Goal: Task Accomplishment & Management: Manage account settings

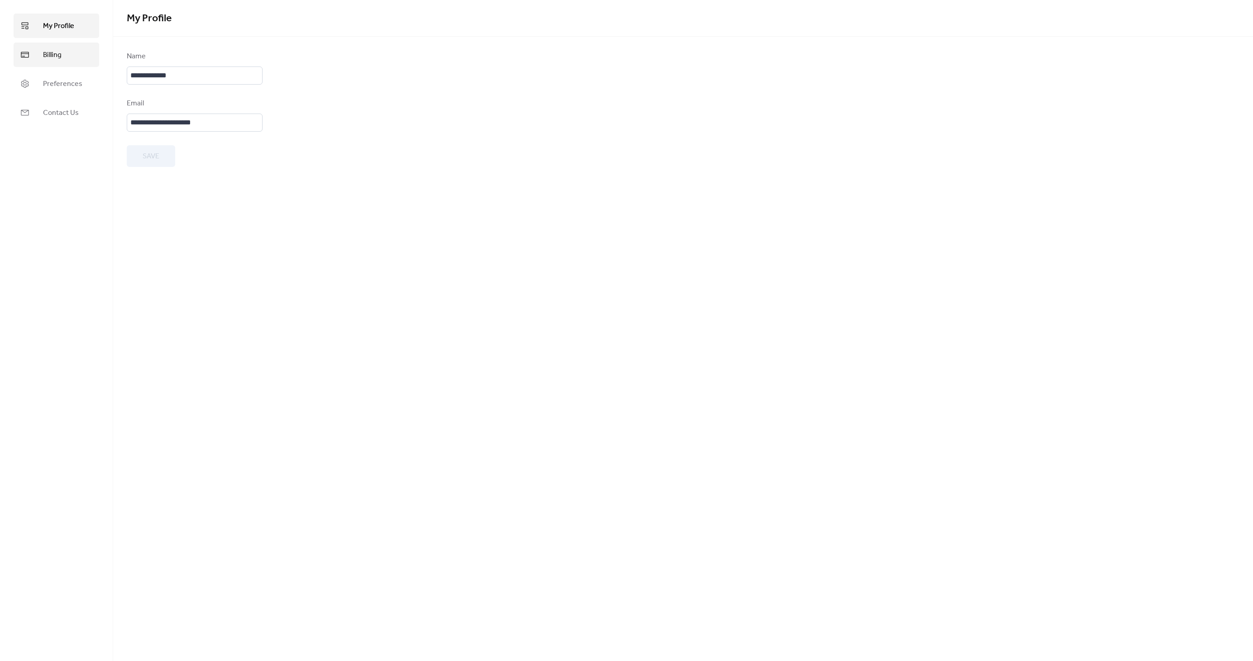
click at [47, 57] on span "Billing" at bounding box center [52, 55] width 19 height 11
click at [45, 81] on span "Preferences" at bounding box center [62, 84] width 39 height 11
click at [197, 78] on div "Dashboard language English" at bounding box center [195, 69] width 136 height 37
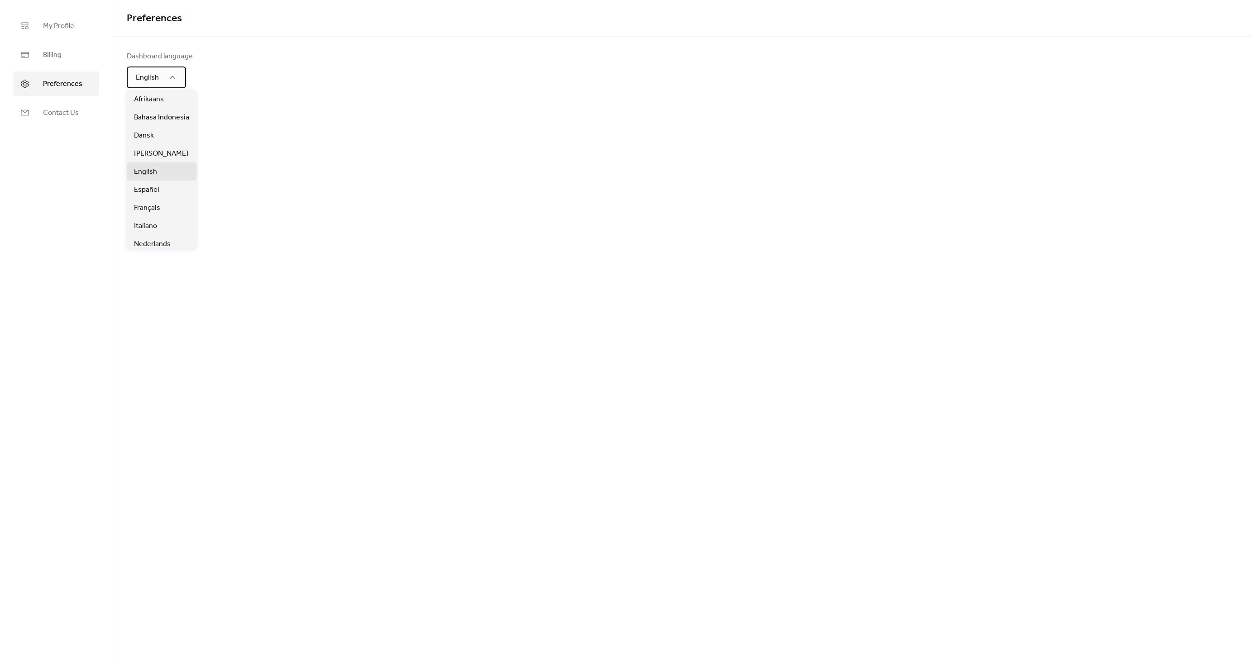
click at [178, 77] on div "English" at bounding box center [156, 78] width 59 height 22
click at [157, 188] on span "Español" at bounding box center [146, 190] width 25 height 11
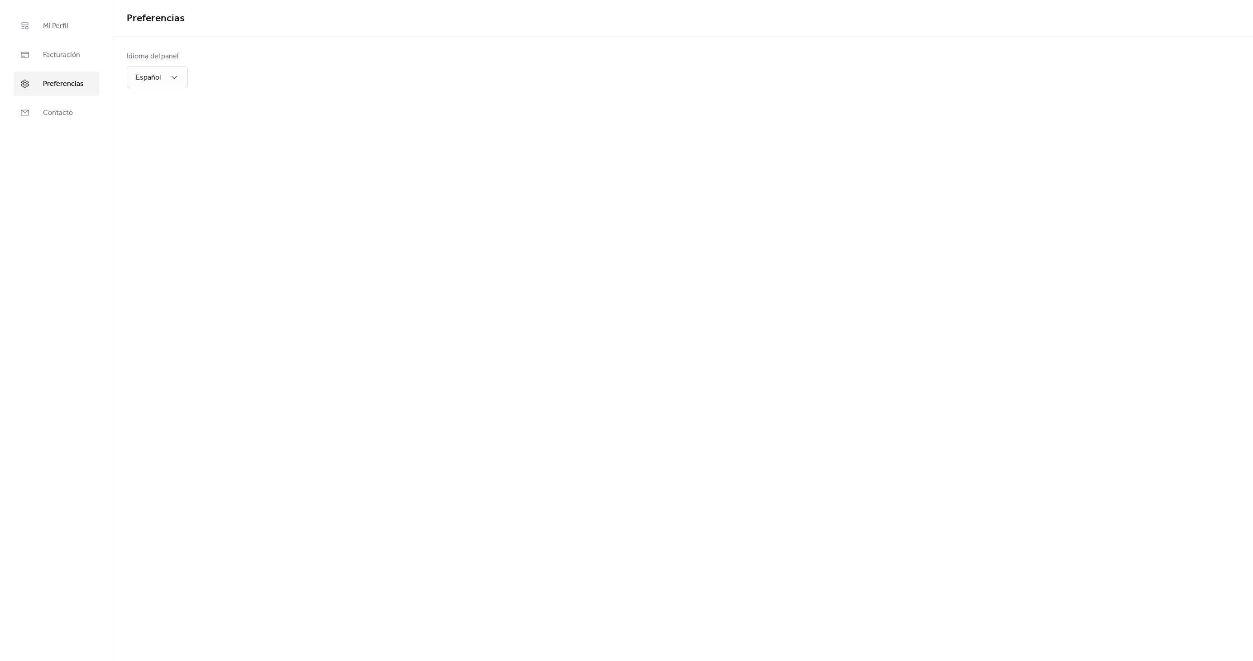
click at [231, 284] on div "Preferencias Idioma del panel Español" at bounding box center [683, 330] width 1140 height 661
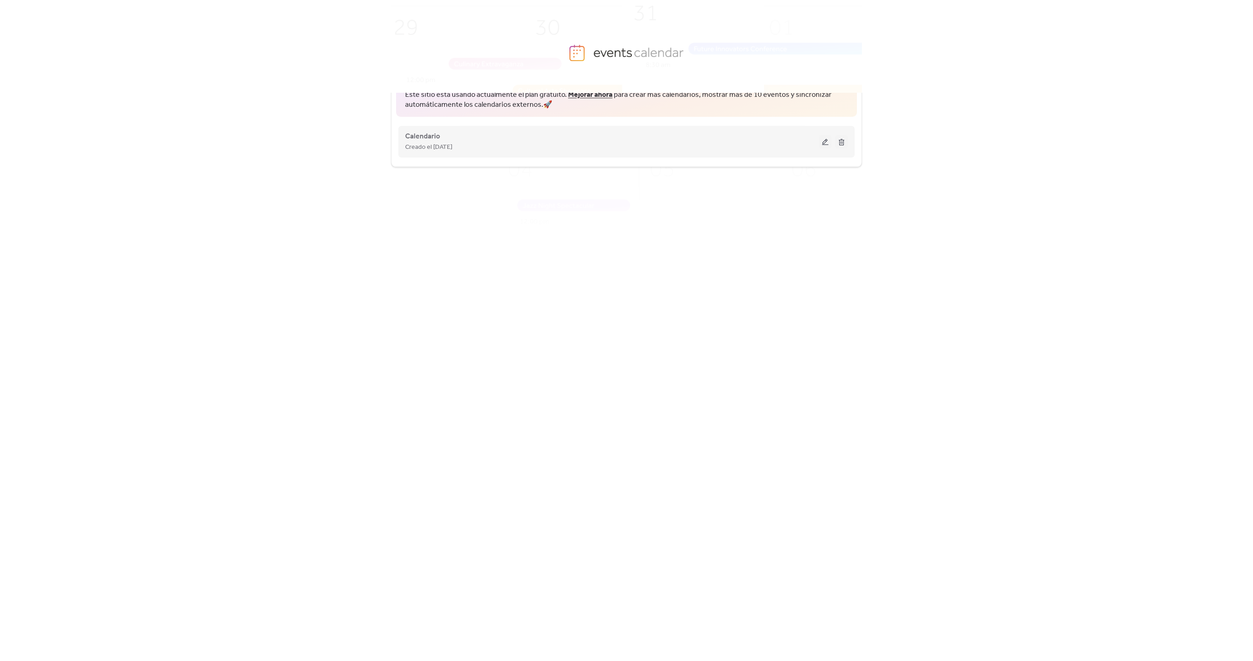
click at [655, 132] on div "Calendario Creado el [DATE]" at bounding box center [612, 142] width 414 height 22
click at [761, 147] on div "Creado el [DATE]" at bounding box center [612, 147] width 414 height 11
click at [826, 142] on button at bounding box center [825, 142] width 13 height 14
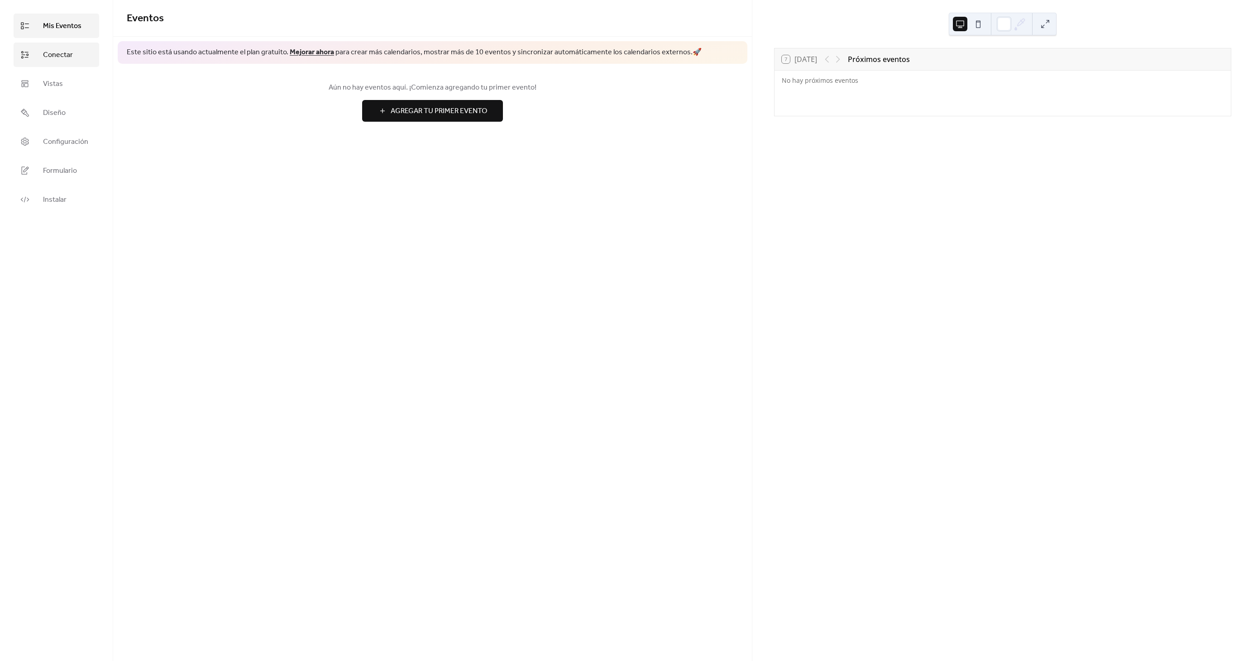
click at [64, 57] on span "Conectar" at bounding box center [58, 55] width 30 height 11
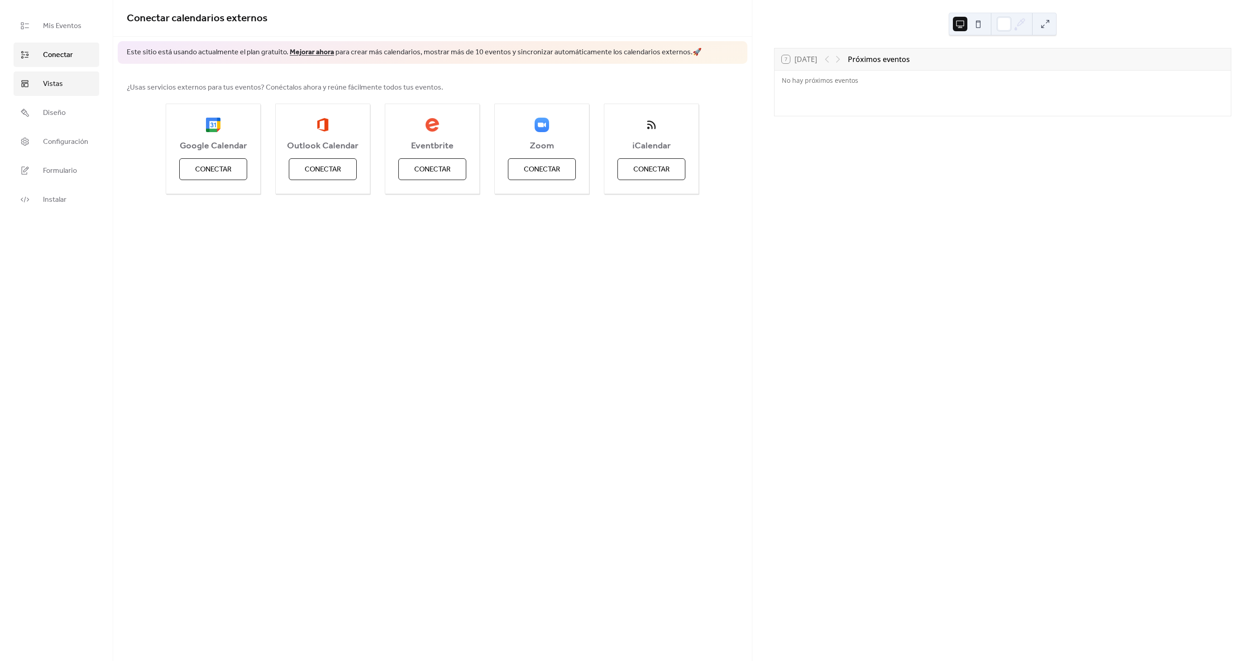
click at [59, 84] on span "Vistas" at bounding box center [53, 84] width 20 height 11
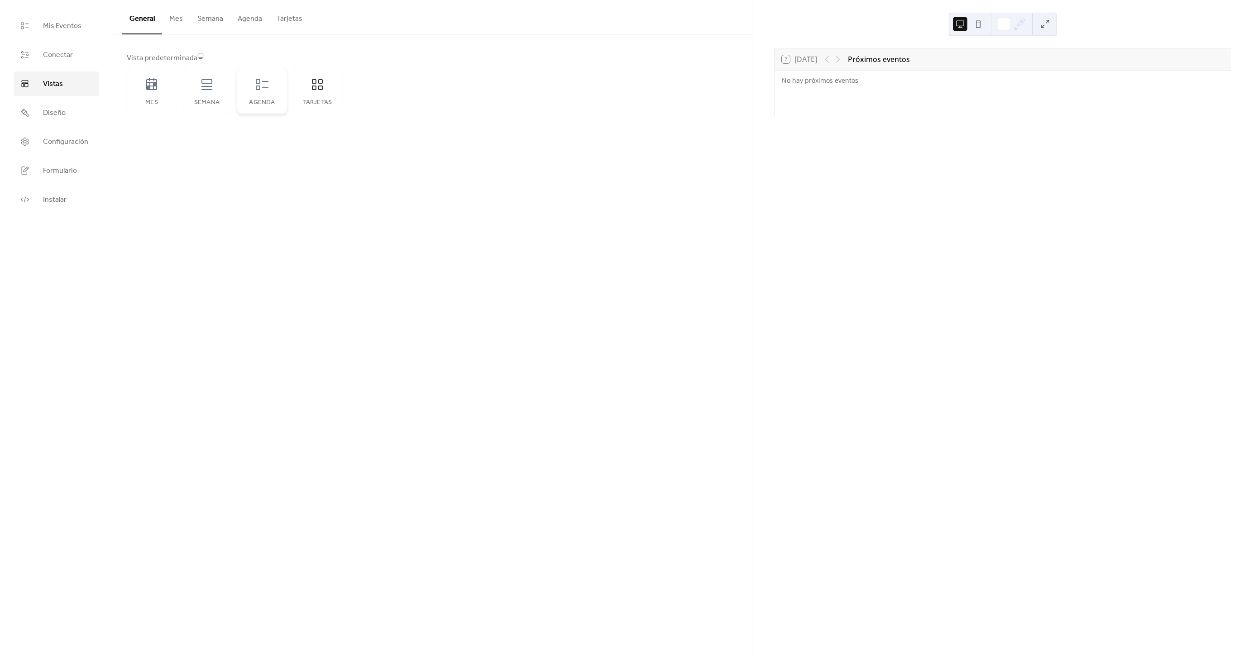
click at [259, 96] on div "Agenda" at bounding box center [262, 90] width 50 height 45
click at [210, 89] on icon at bounding box center [207, 84] width 14 height 14
click at [238, 20] on button "Agenda" at bounding box center [249, 16] width 39 height 33
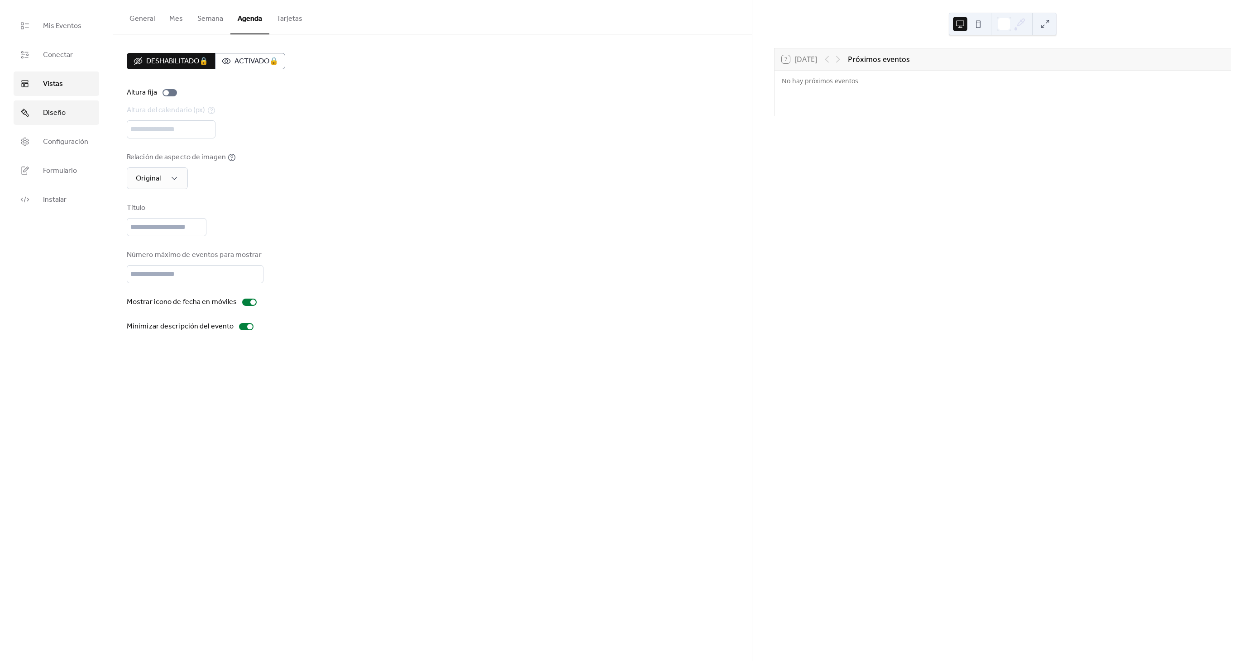
click at [64, 110] on span "Diseño" at bounding box center [54, 113] width 23 height 11
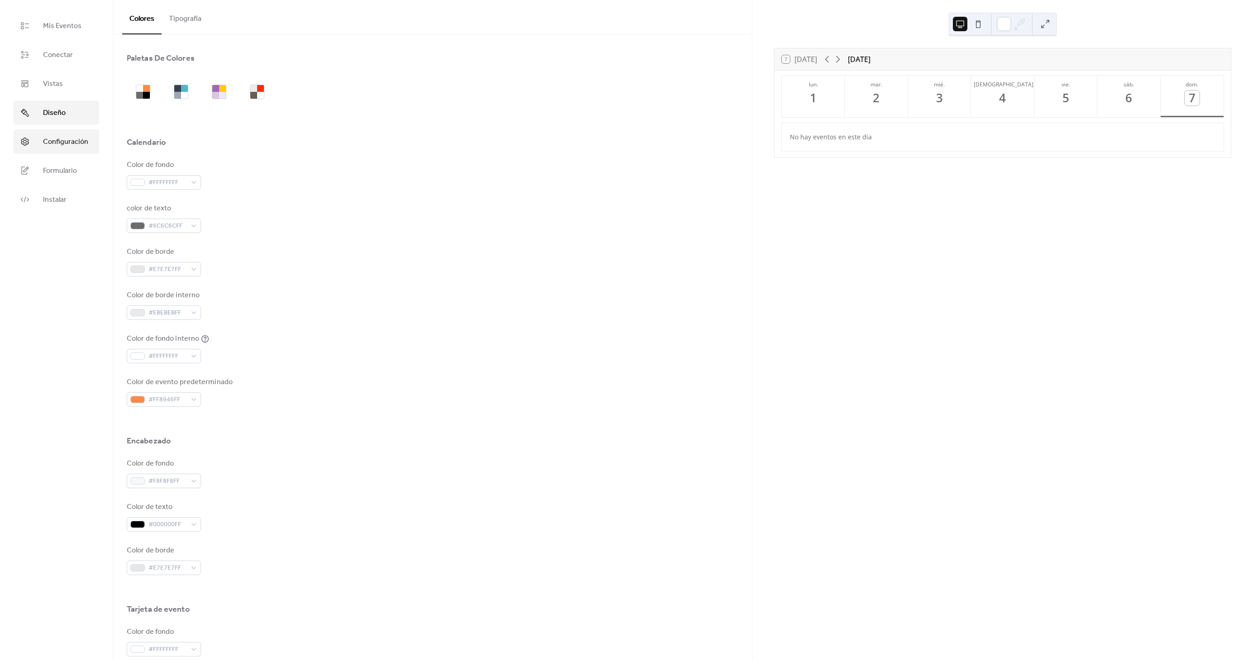
click at [53, 143] on span "Configuración" at bounding box center [65, 142] width 45 height 11
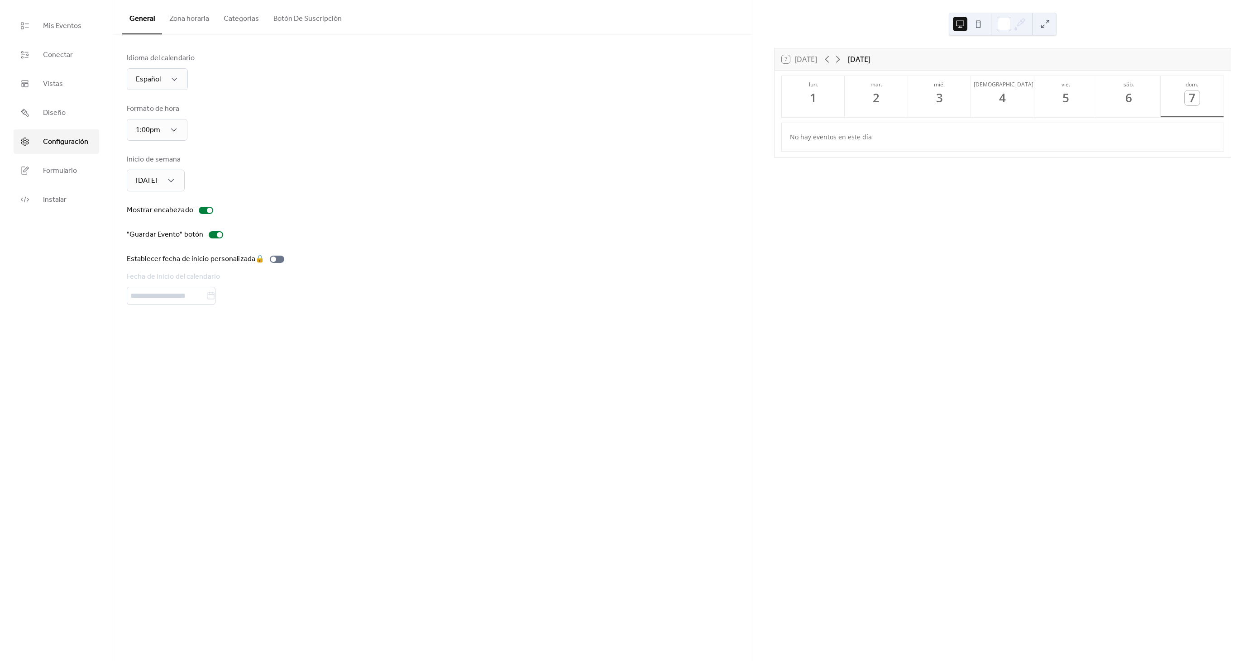
click at [239, 19] on button "Categorías" at bounding box center [241, 16] width 50 height 33
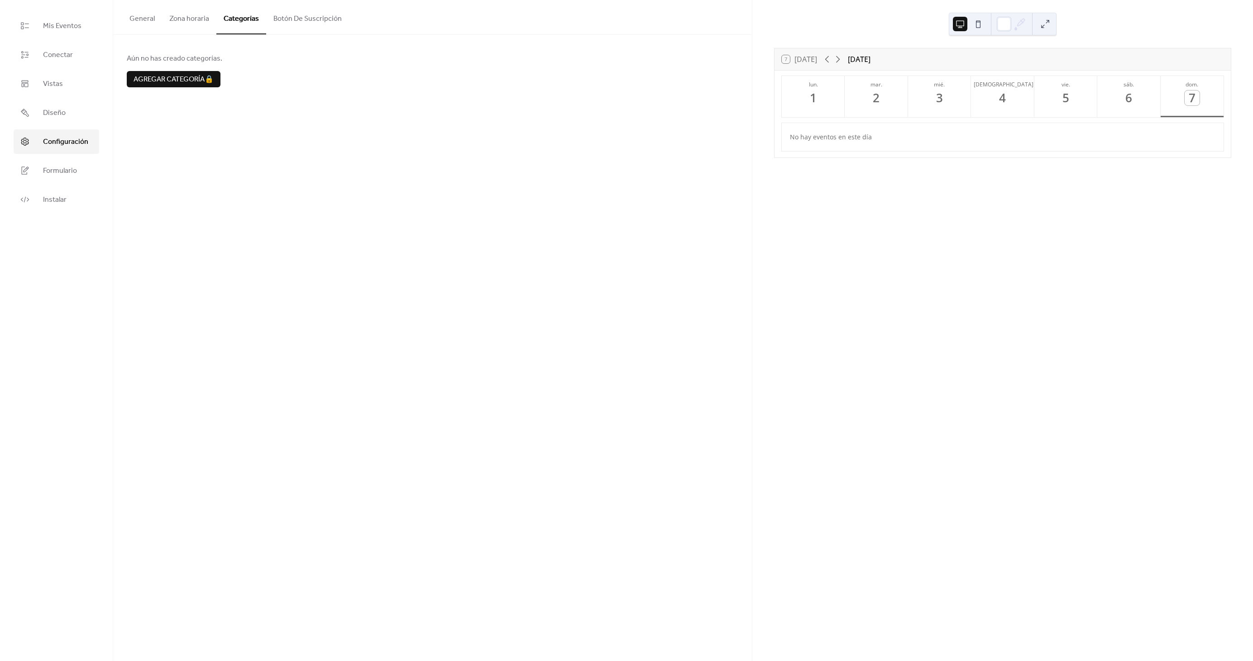
click at [144, 17] on button "General" at bounding box center [142, 16] width 40 height 33
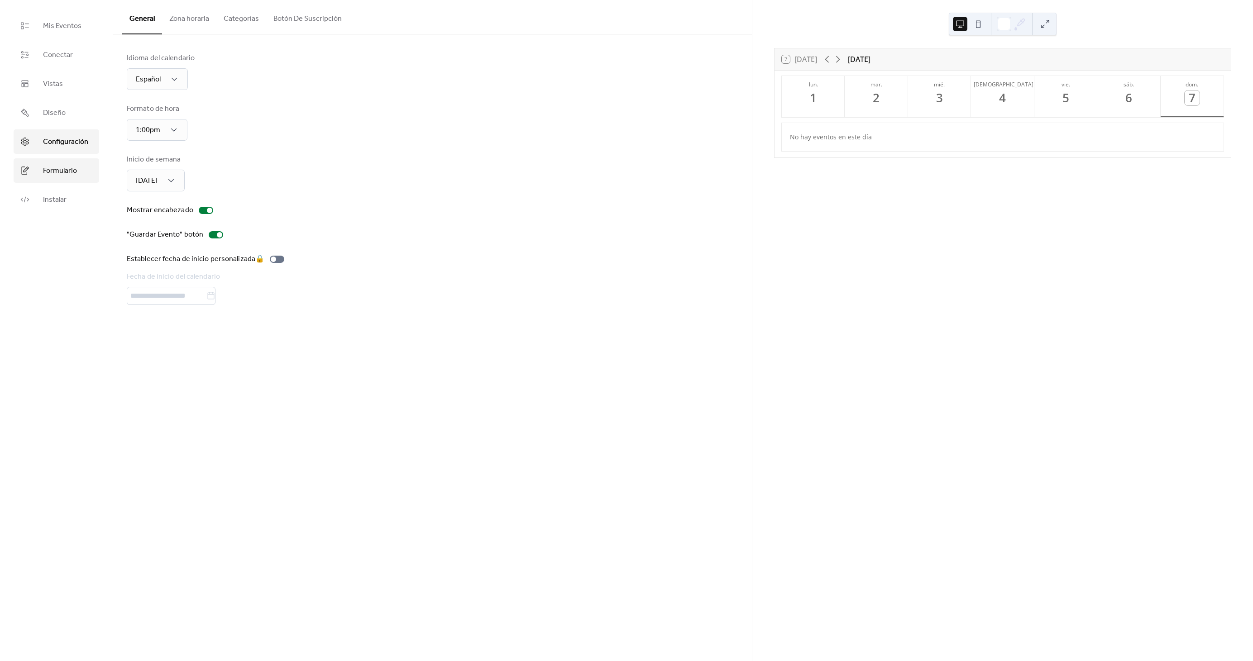
click at [61, 166] on span "Formulario" at bounding box center [60, 171] width 34 height 11
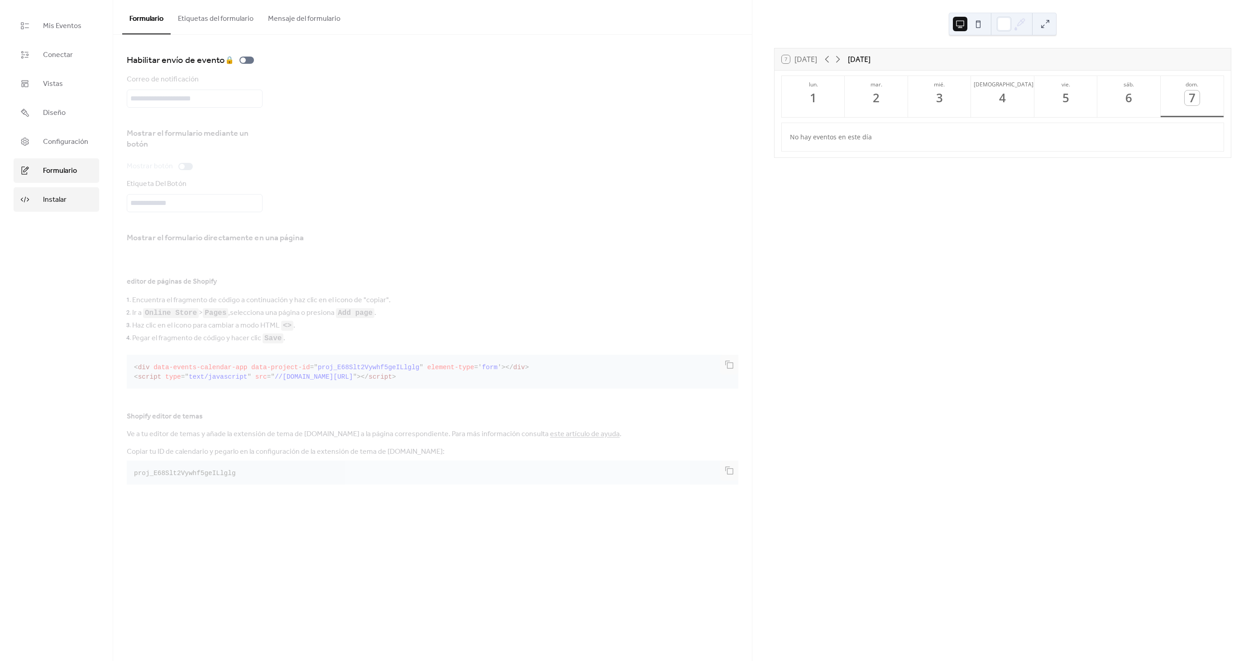
click at [57, 199] on span "Instalar" at bounding box center [55, 200] width 24 height 11
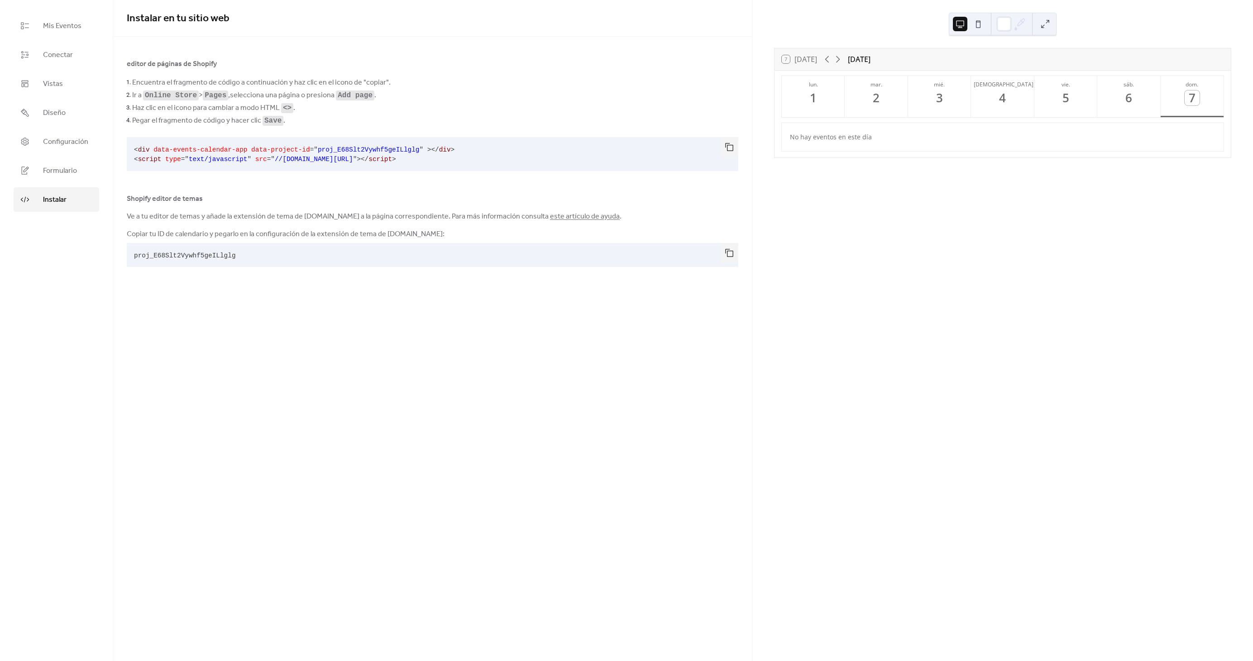
click at [981, 23] on button at bounding box center [978, 24] width 14 height 14
click at [1001, 28] on div at bounding box center [1004, 24] width 14 height 14
click at [1044, 22] on button at bounding box center [1045, 24] width 14 height 14
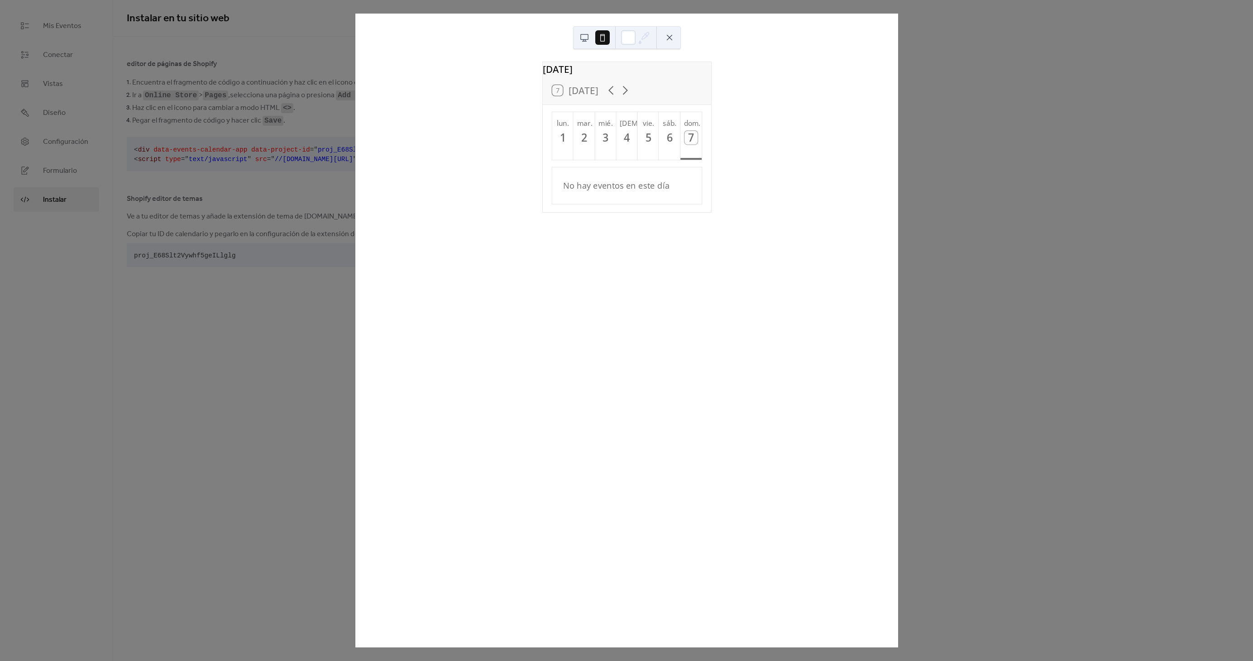
click at [898, 19] on div "[DATE] 7 [DATE] [DATE] 2 mié. 3 [DEMOGRAPHIC_DATA]. 4 vie. 5 sáb. 6 dom. 7 No h…" at bounding box center [626, 331] width 543 height 634
click at [355, 333] on div "[DATE] 7 [DATE] [DATE] 2 mié. 3 [DEMOGRAPHIC_DATA]. 4 vie. 5 sáb. 6 dom. 7 No h…" at bounding box center [626, 331] width 543 height 634
